Goal: Transaction & Acquisition: Purchase product/service

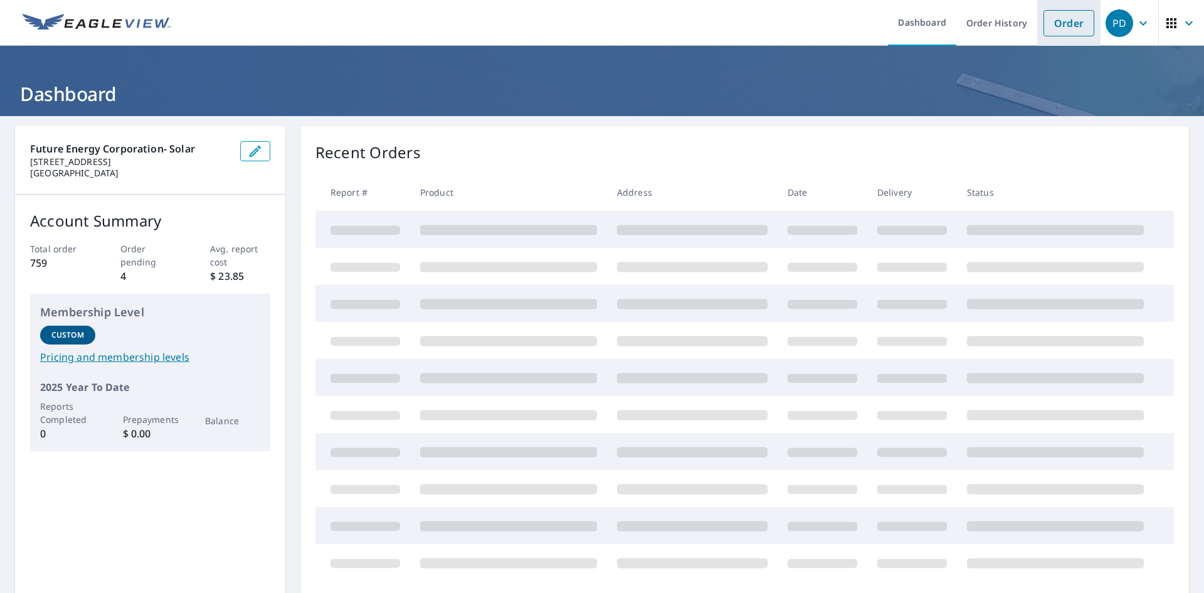
click at [1058, 25] on link "Order" at bounding box center [1068, 23] width 51 height 26
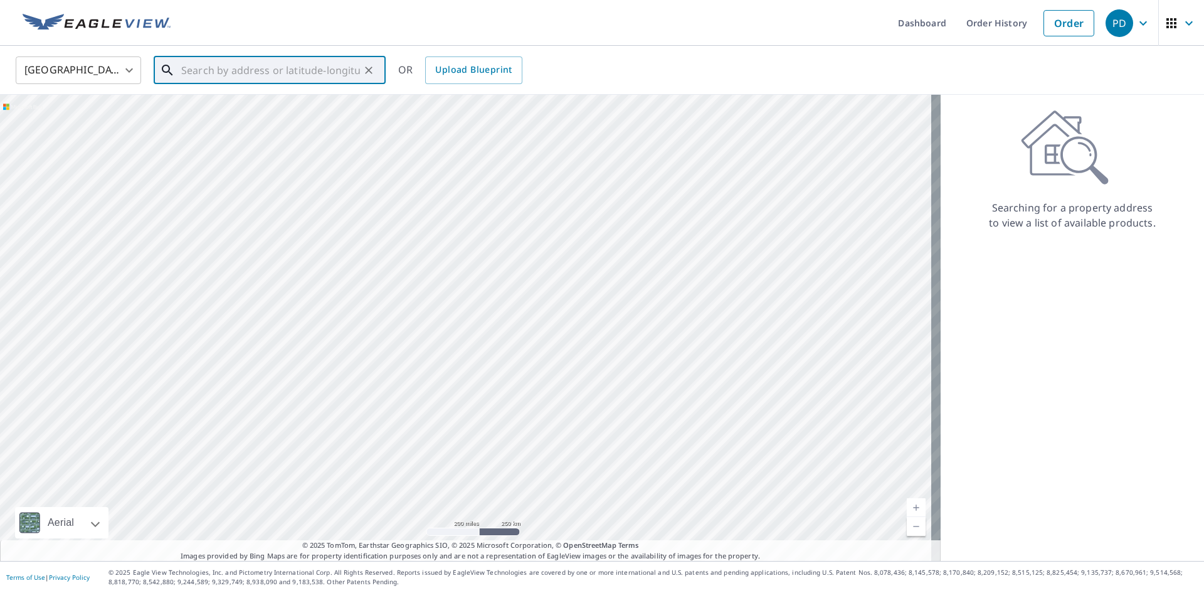
click at [224, 75] on input "text" at bounding box center [270, 70] width 179 height 35
click at [224, 68] on input "text" at bounding box center [270, 70] width 179 height 35
click at [245, 107] on span "[STREET_ADDRESS]" at bounding box center [277, 106] width 197 height 15
type input "[STREET_ADDRESS][PERSON_NAME]"
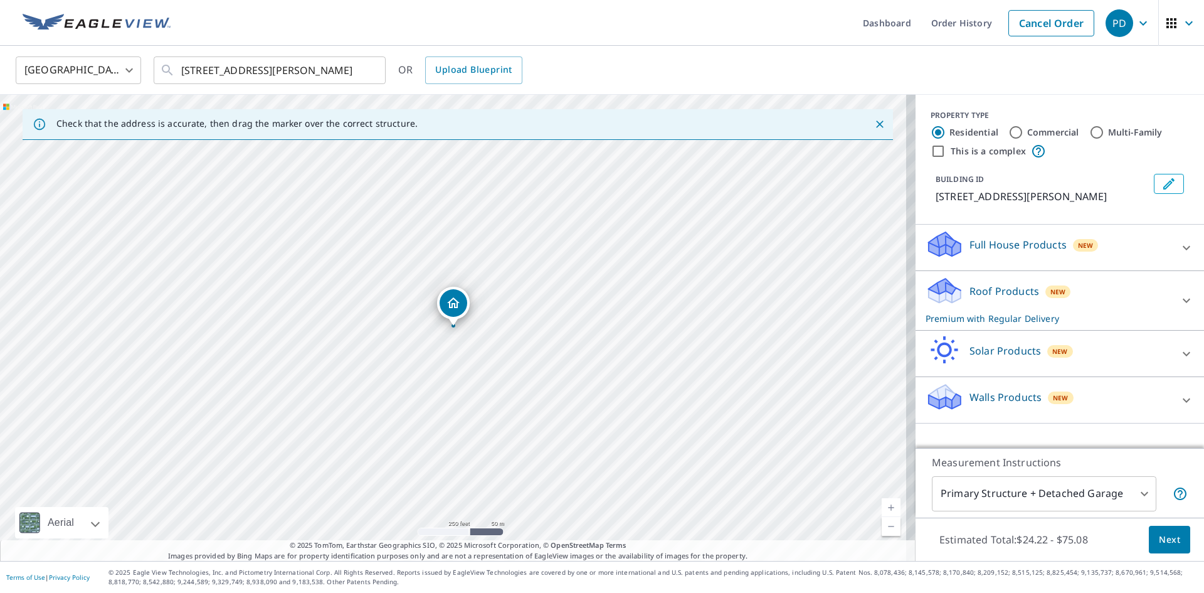
click at [1027, 352] on p "Solar Products" at bounding box center [1004, 350] width 71 height 15
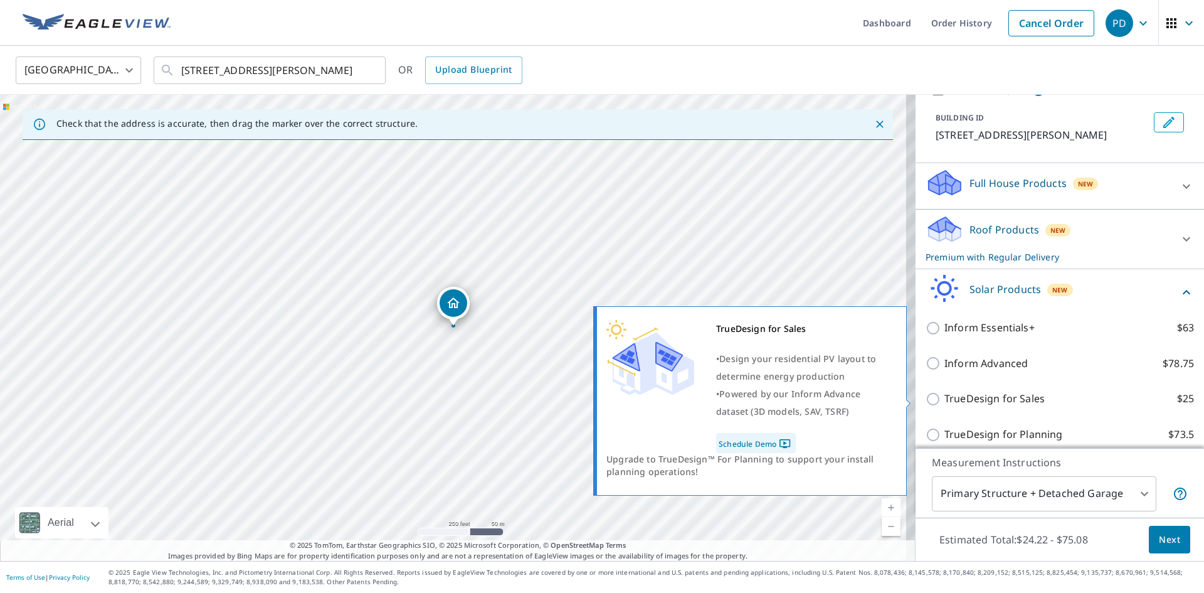
scroll to position [118, 0]
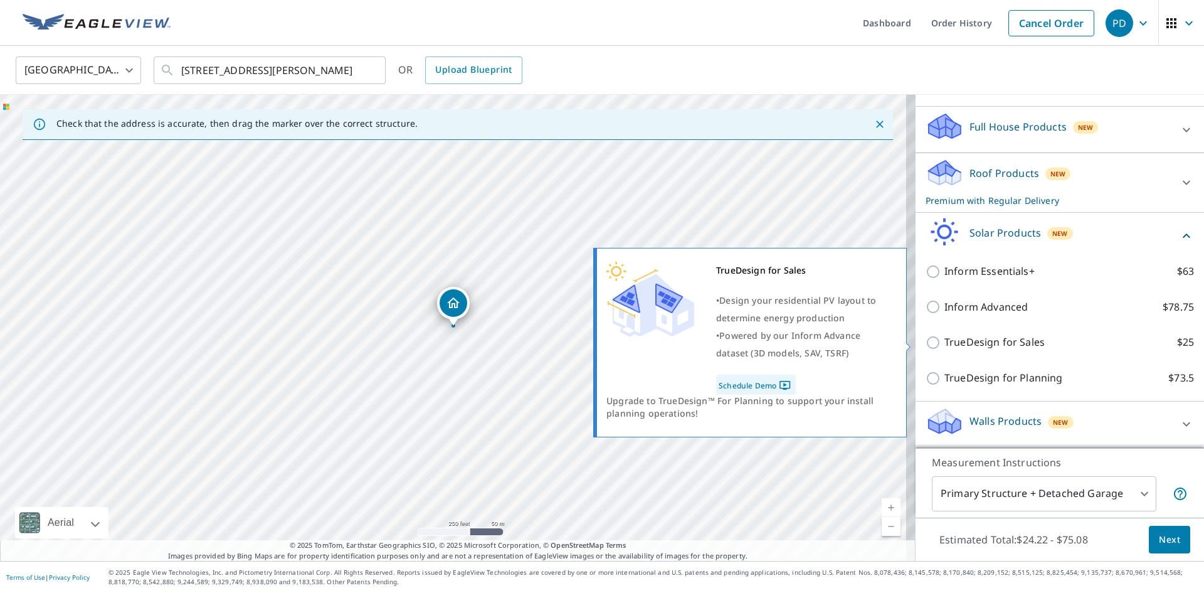
click at [926, 340] on input "TrueDesign for Sales $25" at bounding box center [935, 342] width 19 height 15
checkbox input "true"
checkbox input "false"
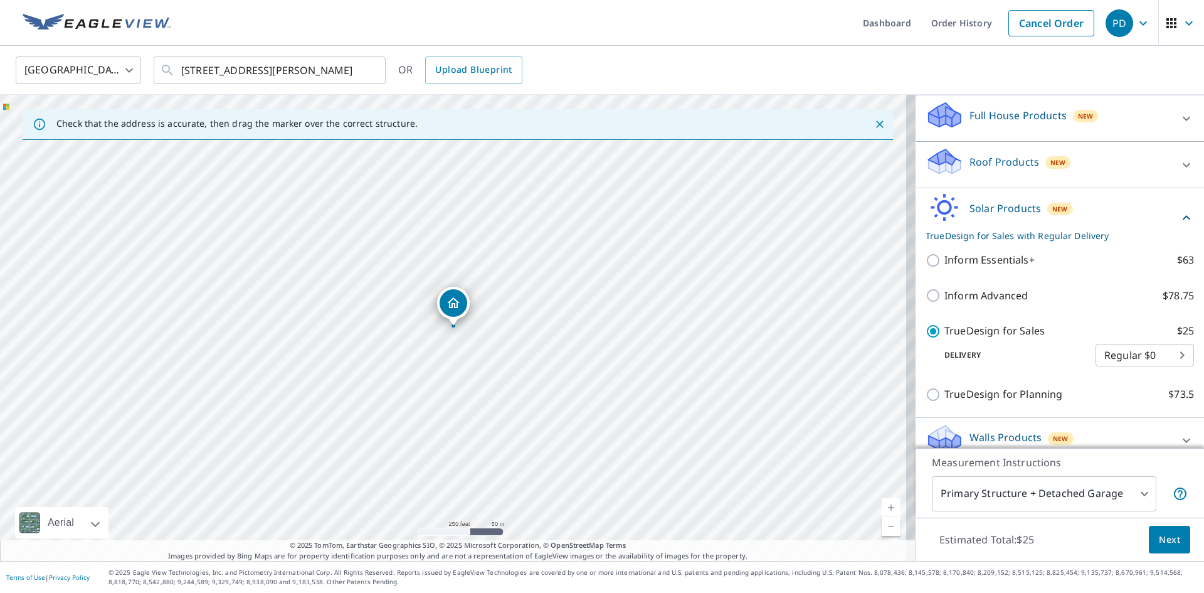
scroll to position [145, 0]
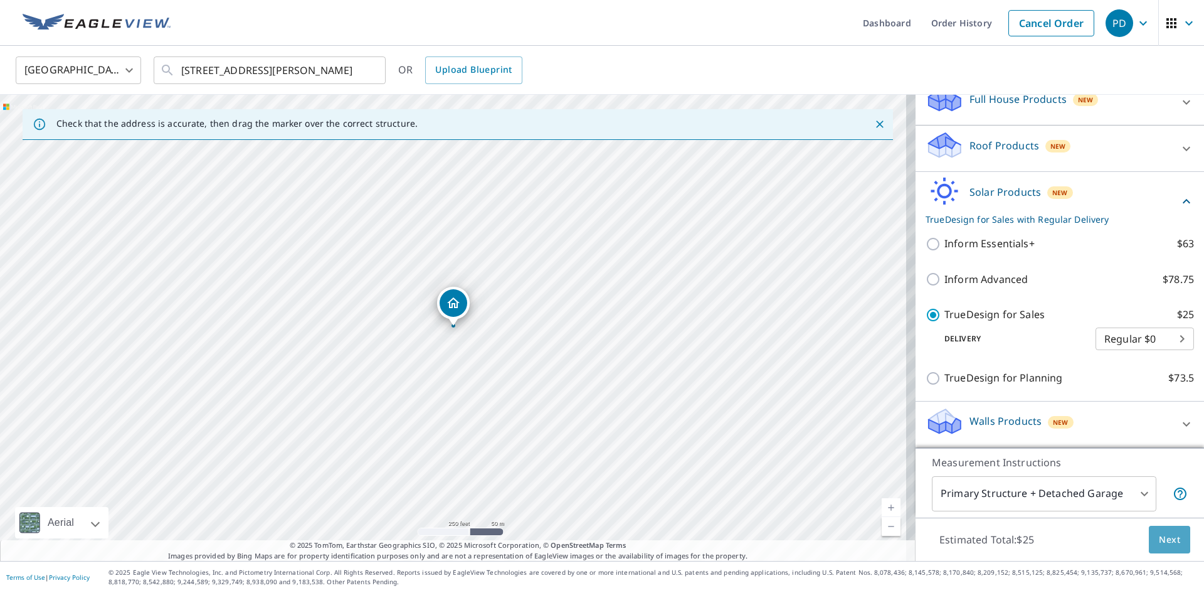
click at [1160, 549] on button "Next" at bounding box center [1169, 539] width 41 height 28
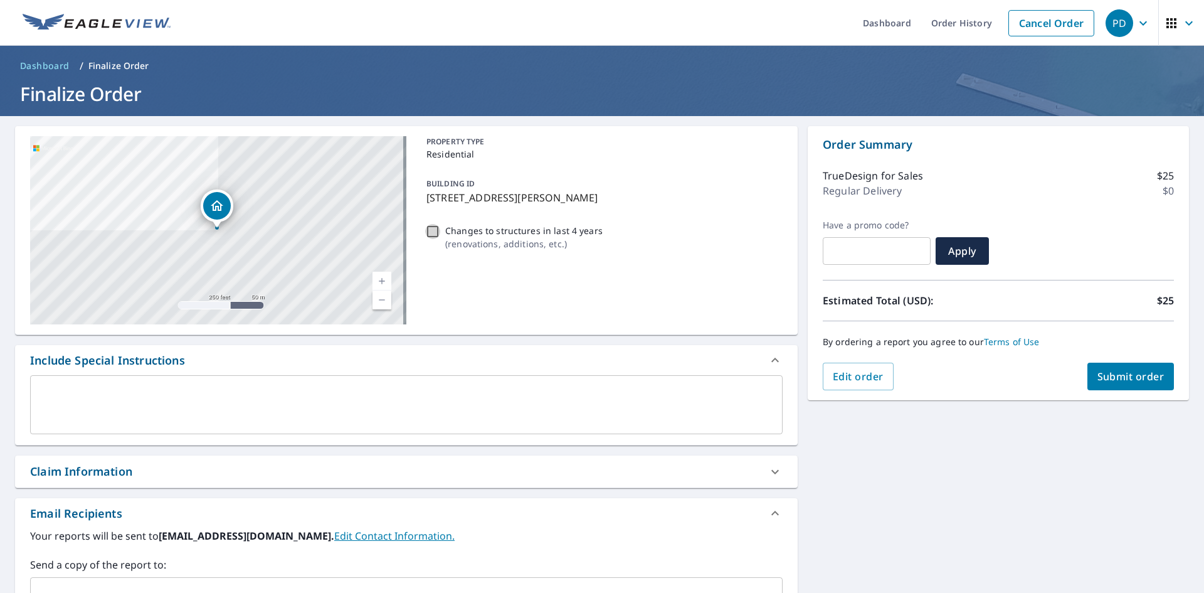
click at [428, 231] on input "Changes to structures in last 4 years ( renovations, additions, etc. )" at bounding box center [432, 231] width 15 height 15
checkbox input "true"
click at [1127, 376] on span "Submit order" at bounding box center [1130, 376] width 67 height 14
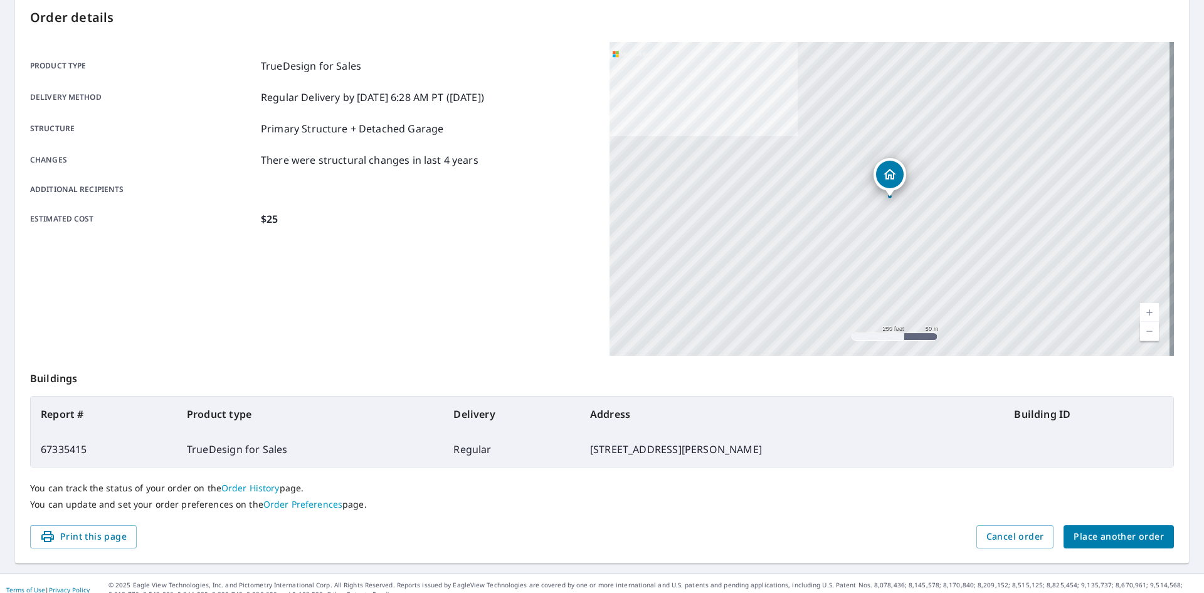
scroll to position [145, 0]
